Goal: Task Accomplishment & Management: Manage account settings

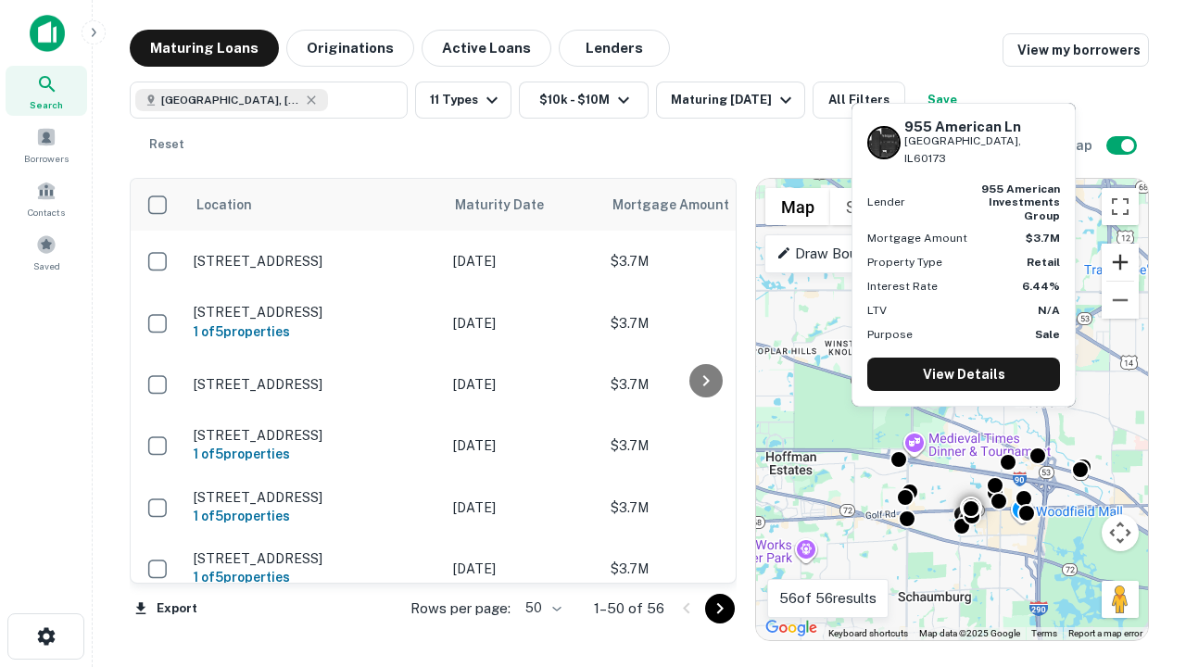
click at [1120, 262] on button "Zoom in" at bounding box center [1120, 262] width 37 height 37
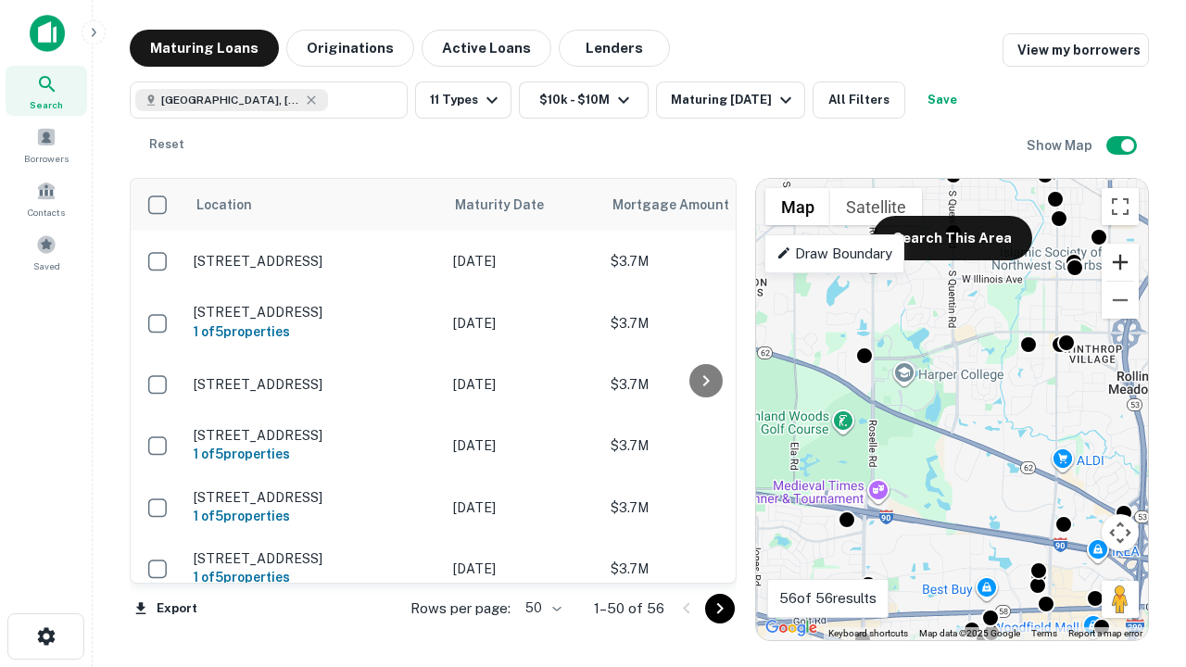
click at [1120, 262] on button "Zoom in" at bounding box center [1120, 262] width 37 height 37
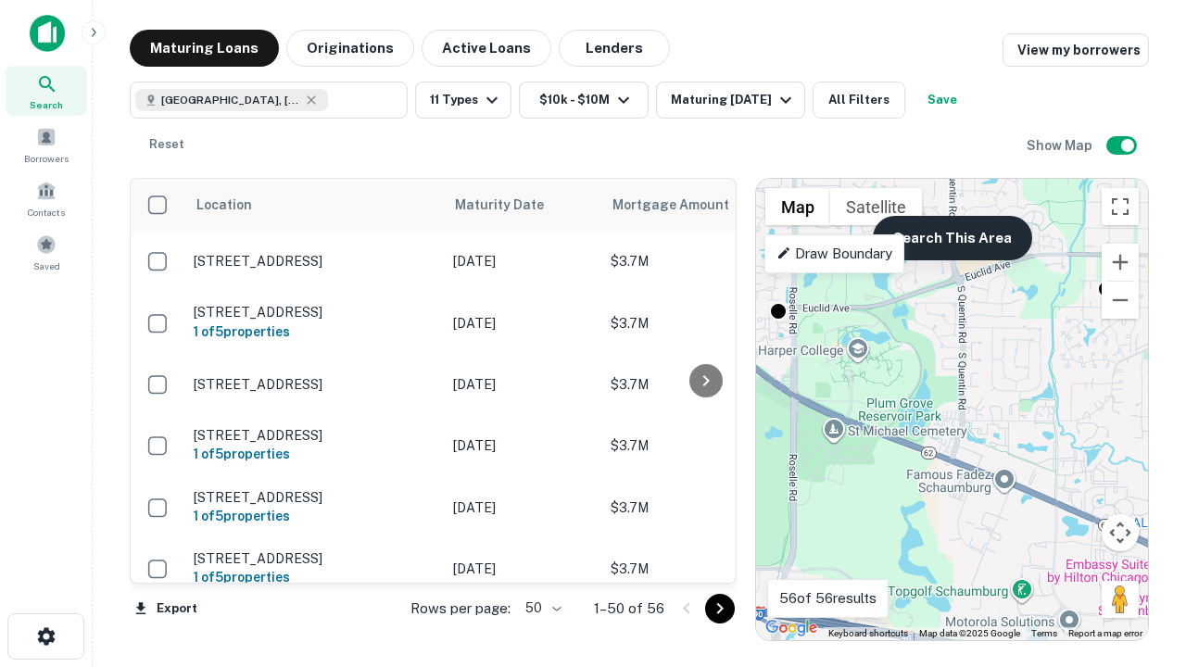
click at [952, 238] on button "Search This Area" at bounding box center [952, 238] width 159 height 44
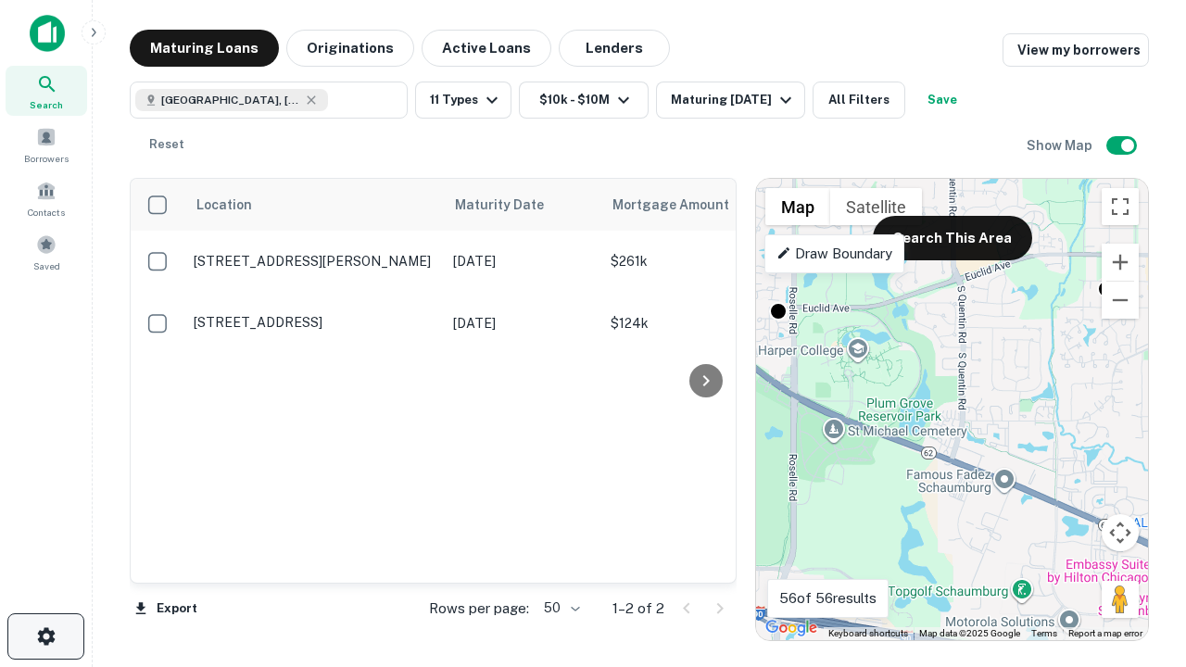
click at [45, 637] on icon "button" at bounding box center [46, 637] width 22 height 22
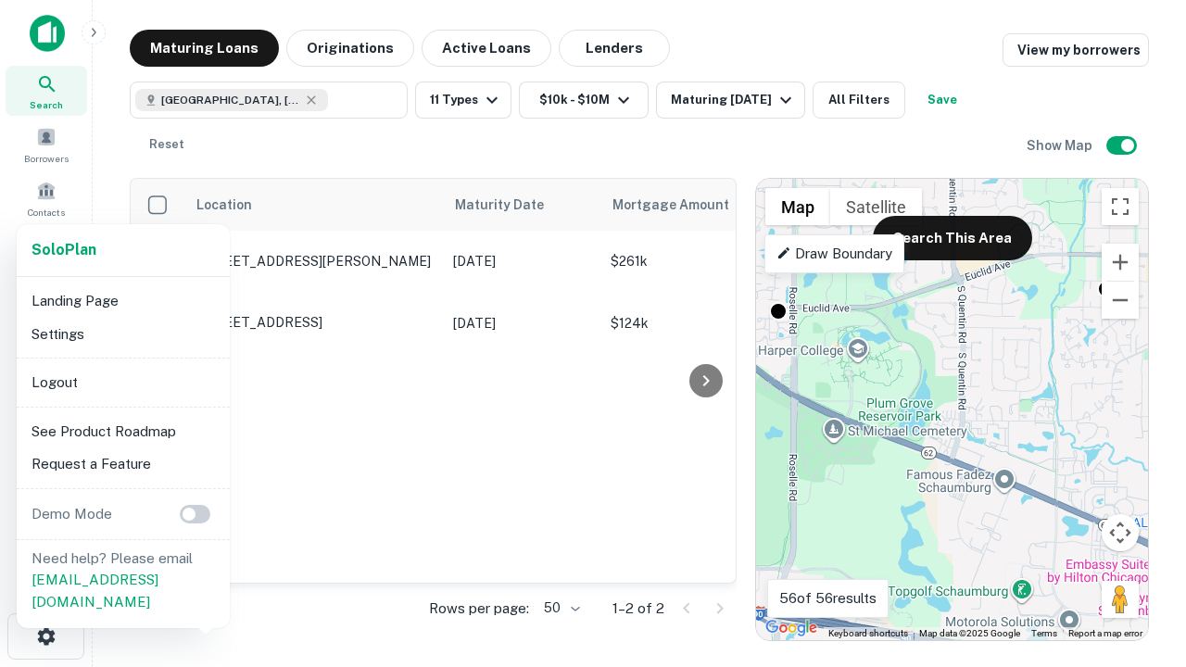
click at [122, 382] on li "Logout" at bounding box center [123, 382] width 198 height 33
